Goal: Task Accomplishment & Management: Manage account settings

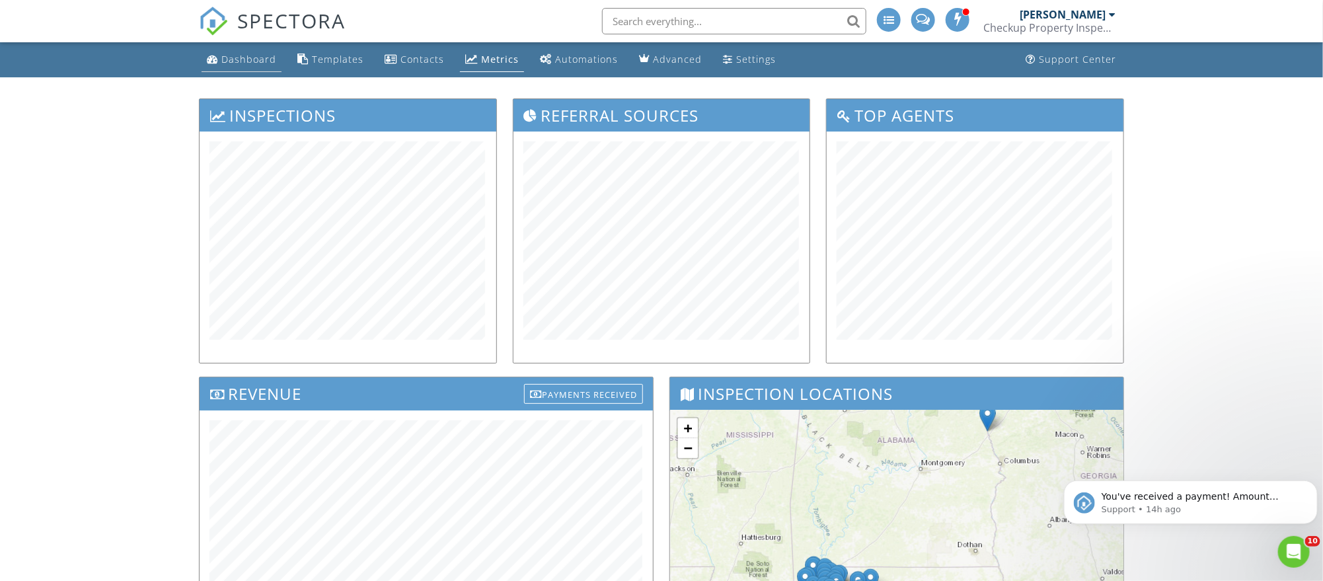
click at [224, 52] on link "Dashboard" at bounding box center [242, 60] width 80 height 24
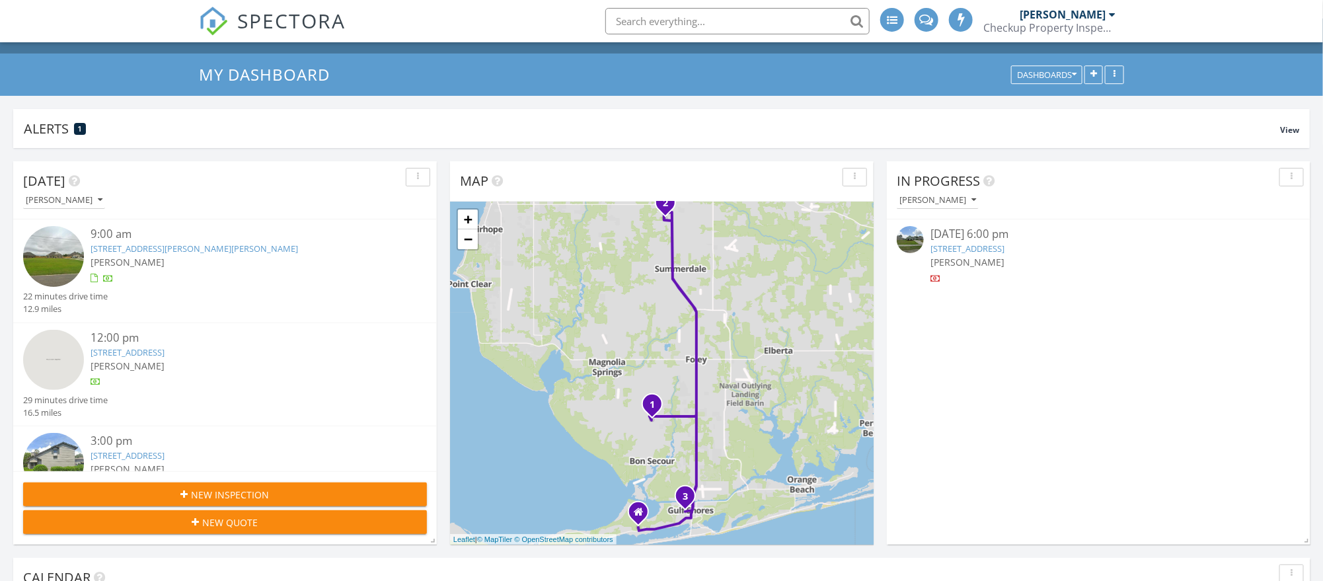
scroll to position [40, 0]
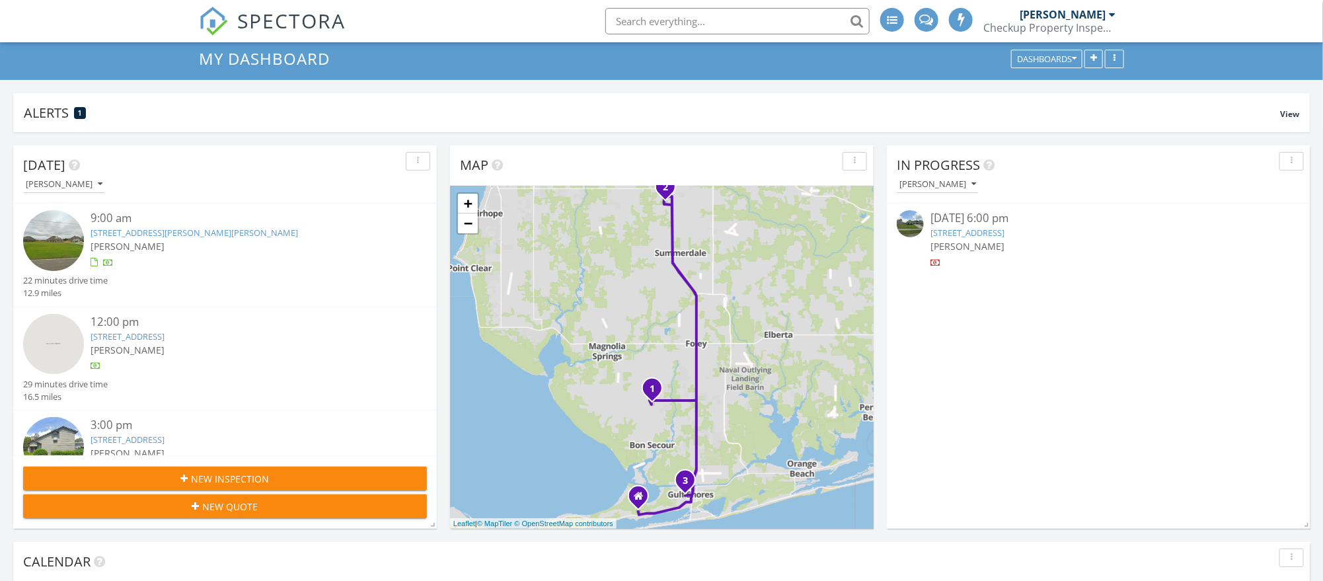
click at [209, 357] on div "12:00 pm 18131 Aden Dr, Robertsdale, AL 36567 Jordan Van Voorst" at bounding box center [242, 346] width 303 height 64
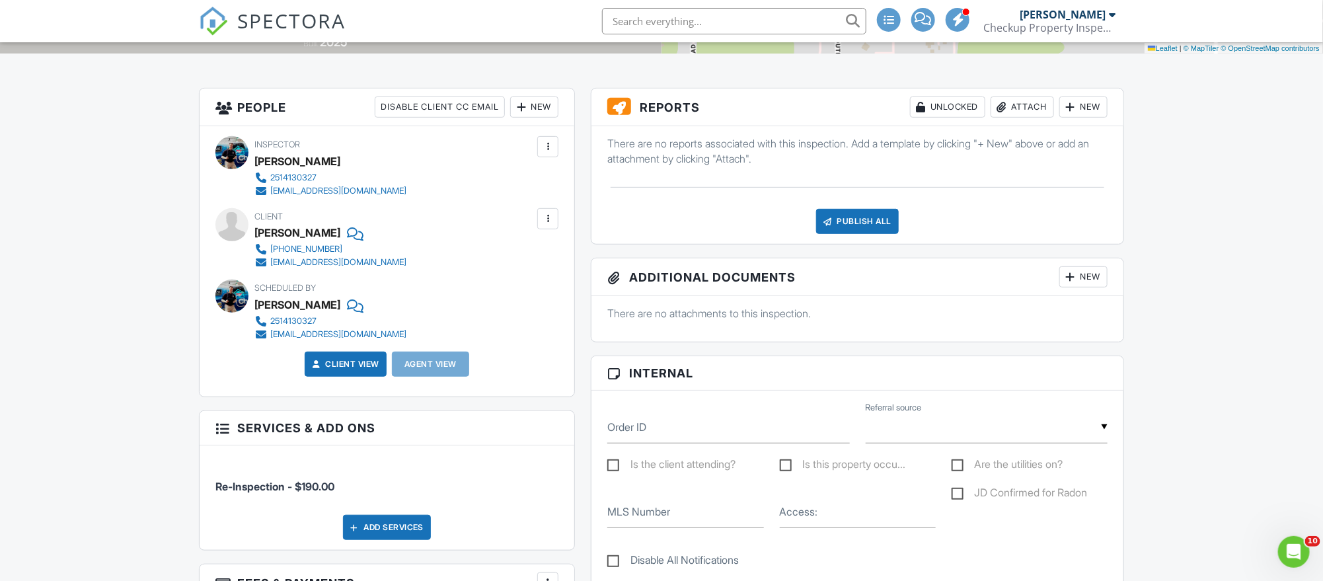
scroll to position [415, 0]
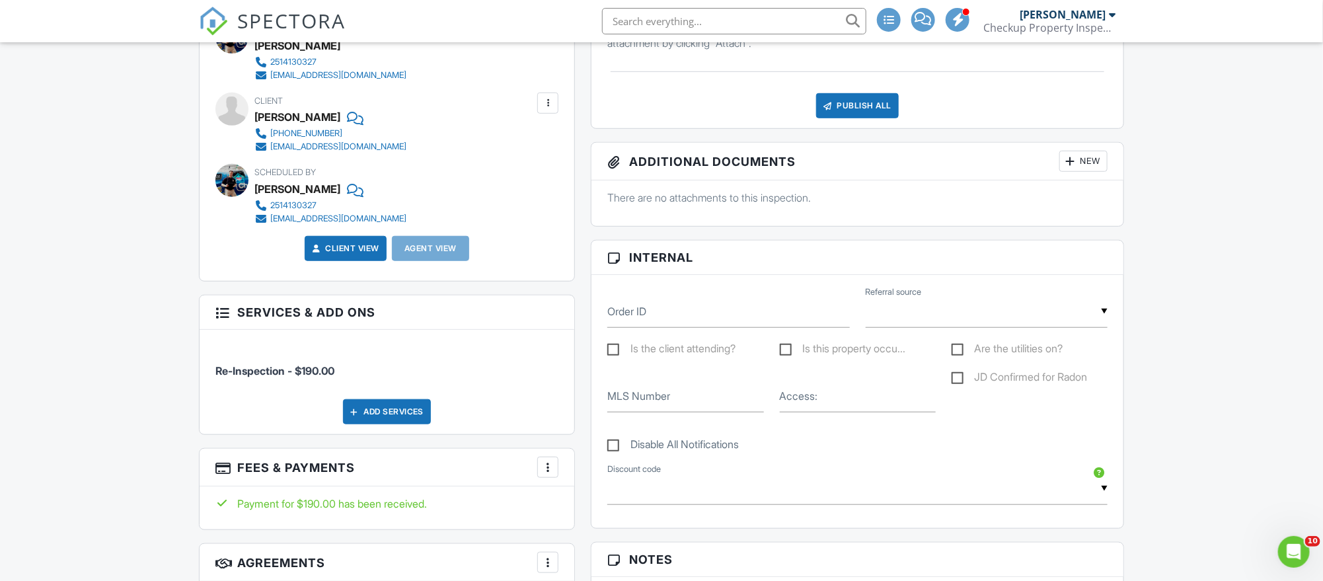
click at [553, 391] on div "People Disable Client CC Email New Client Client's Agent Listing Agent Add Anot…" at bounding box center [387, 362] width 392 height 781
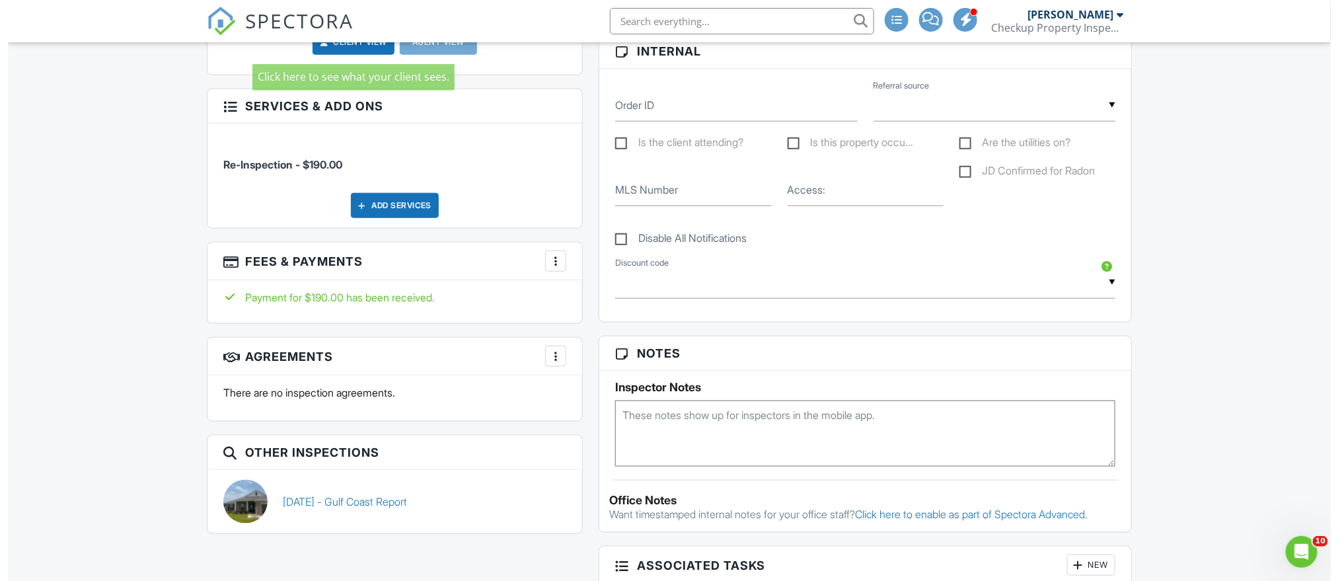
scroll to position [667, 0]
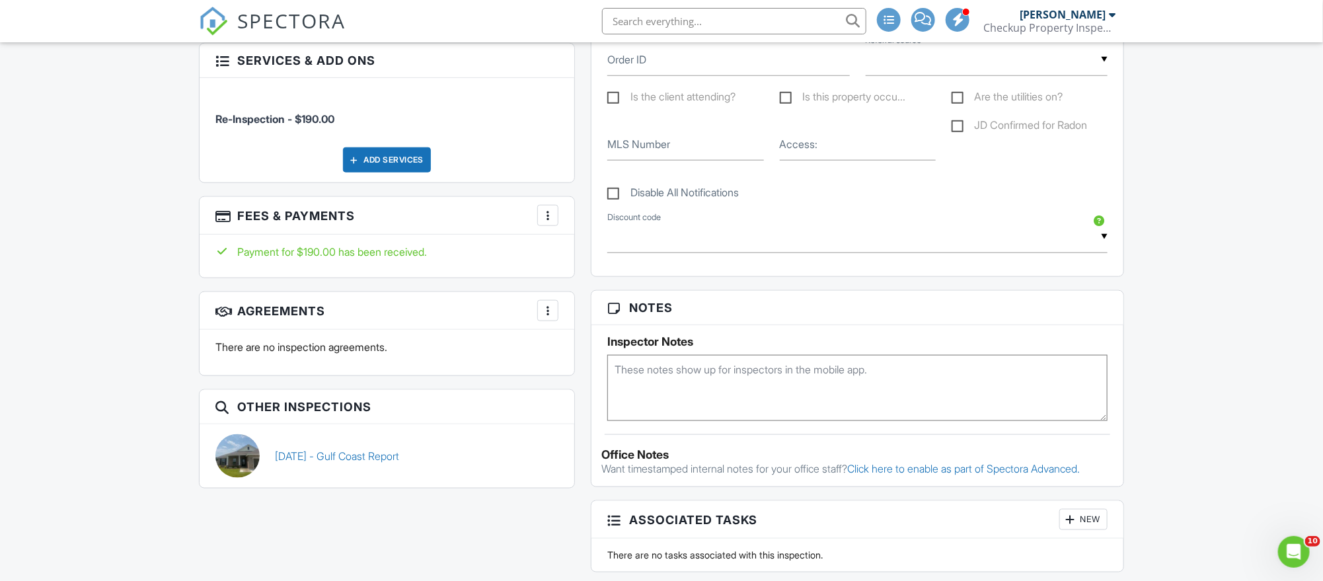
click at [547, 216] on div at bounding box center [547, 215] width 13 height 13
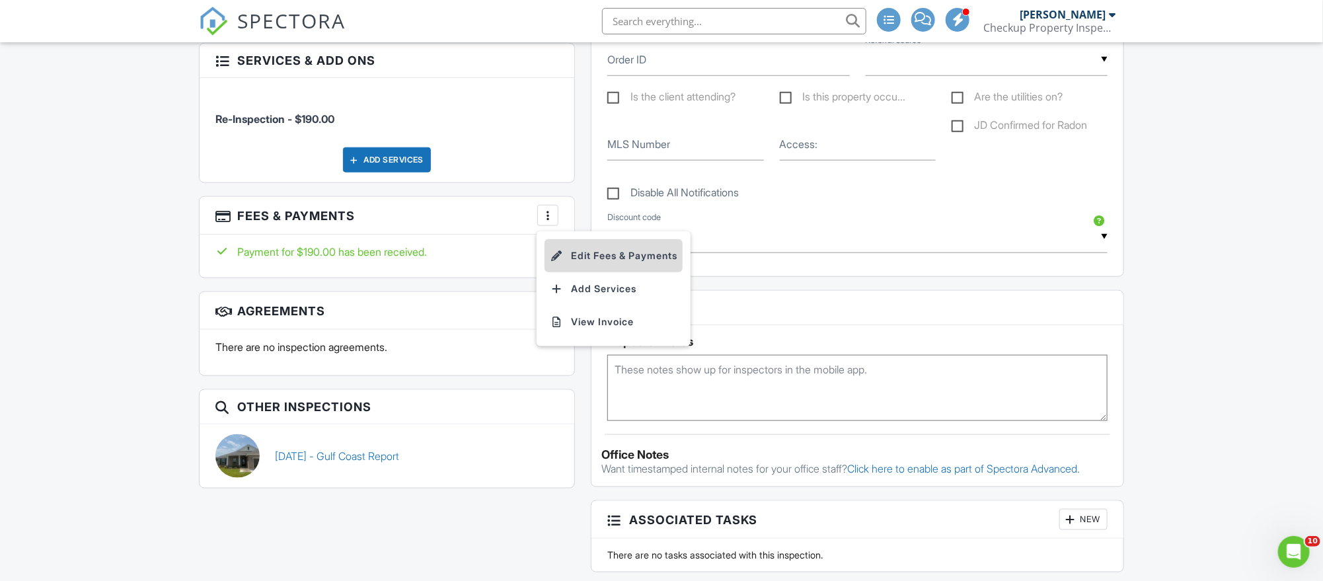
click at [588, 256] on li "Edit Fees & Payments" at bounding box center [614, 255] width 138 height 33
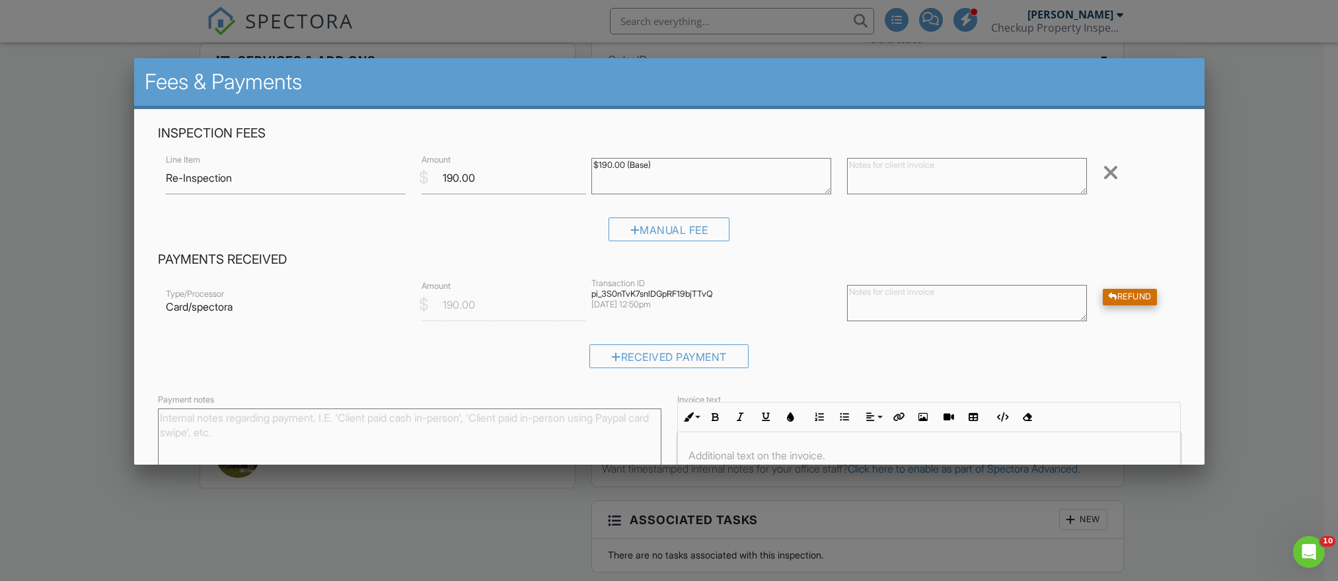
click at [1103, 294] on div "Refund" at bounding box center [1130, 297] width 54 height 17
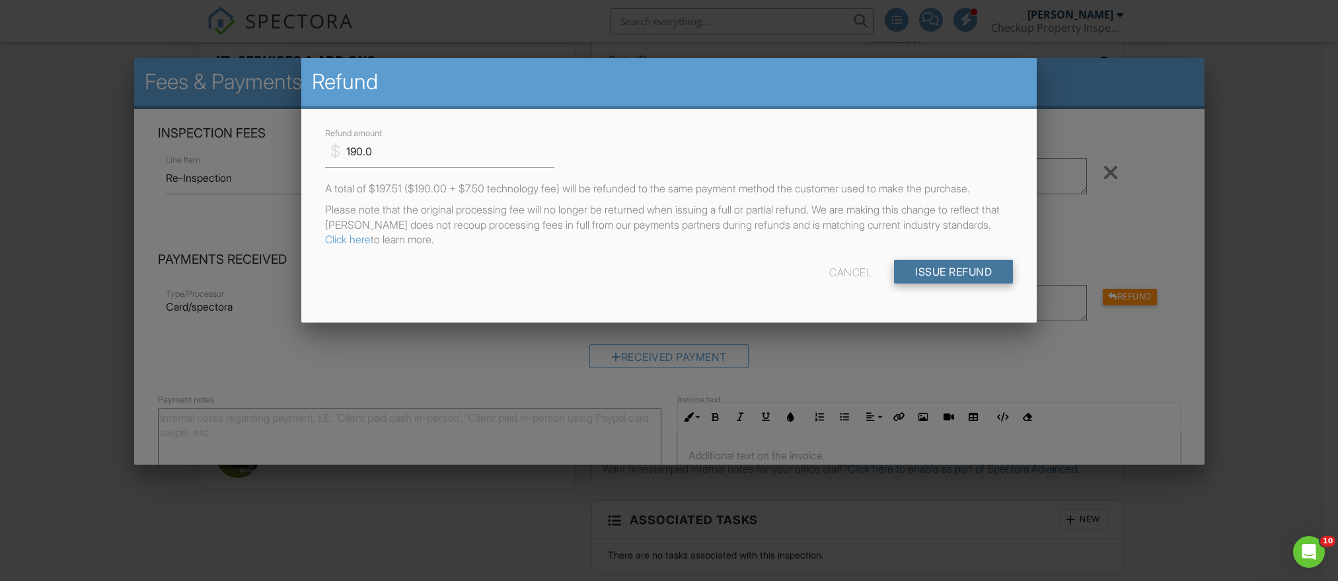
click at [933, 278] on input "Issue Refund" at bounding box center [953, 272] width 119 height 24
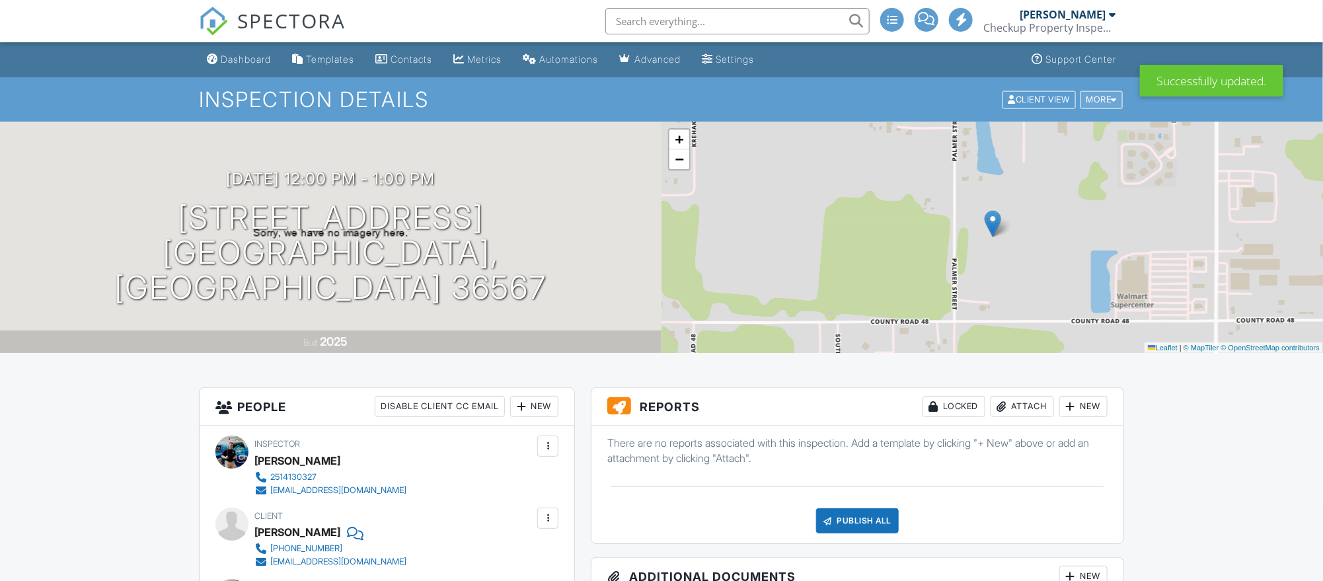
click at [1112, 100] on div at bounding box center [1115, 99] width 6 height 9
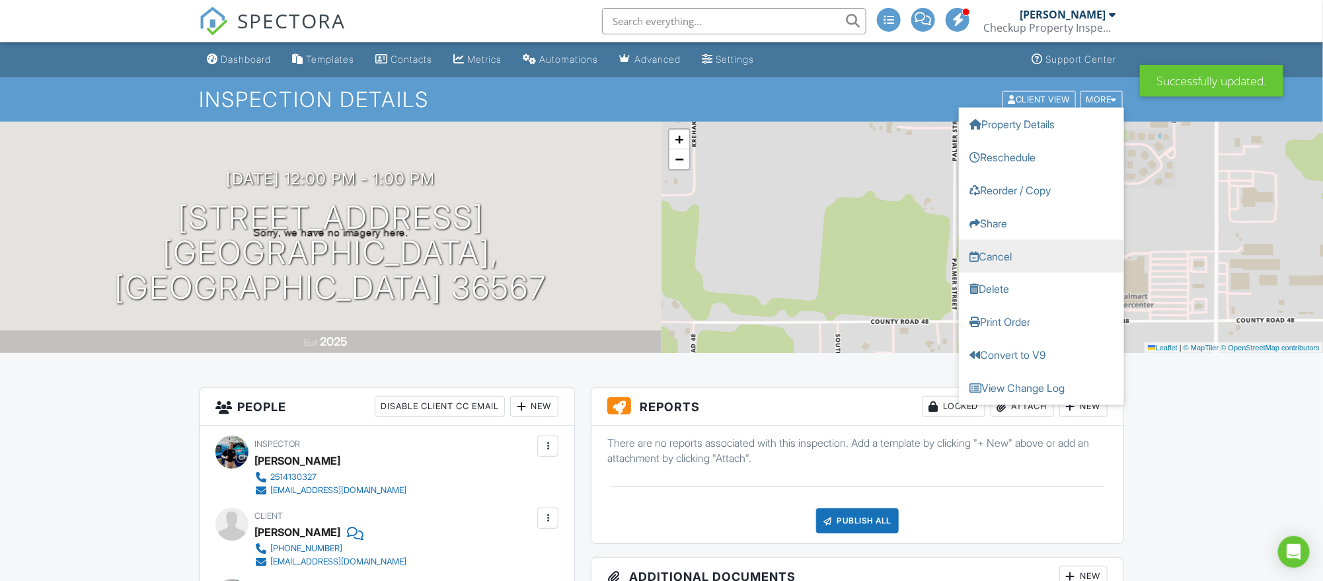
click at [1048, 248] on link "Cancel" at bounding box center [1041, 255] width 165 height 33
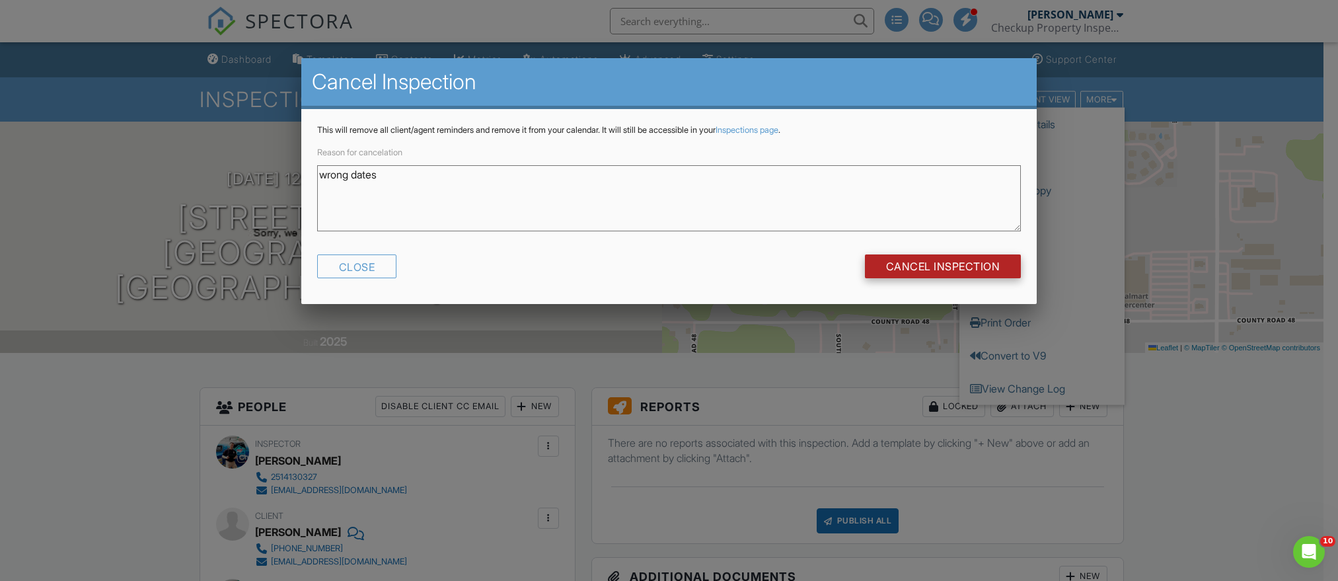
type textarea "wrong dates"
click at [924, 256] on input "Cancel Inspection" at bounding box center [943, 266] width 157 height 24
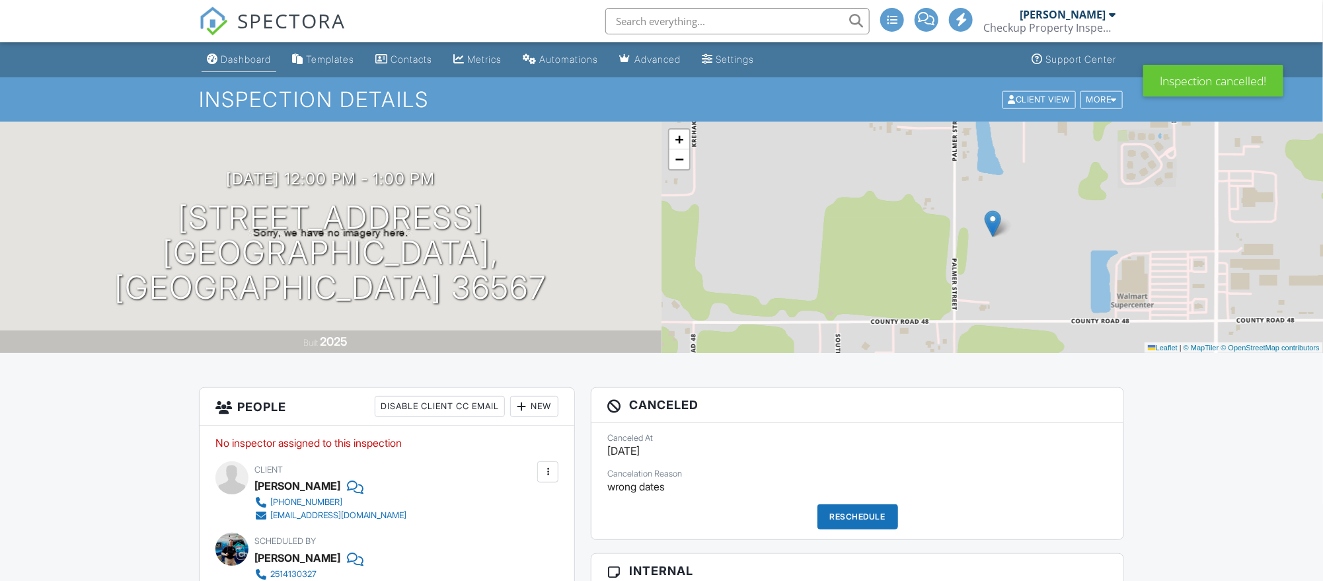
click at [240, 64] on div "Dashboard" at bounding box center [246, 59] width 50 height 11
